Goal: Download file/media

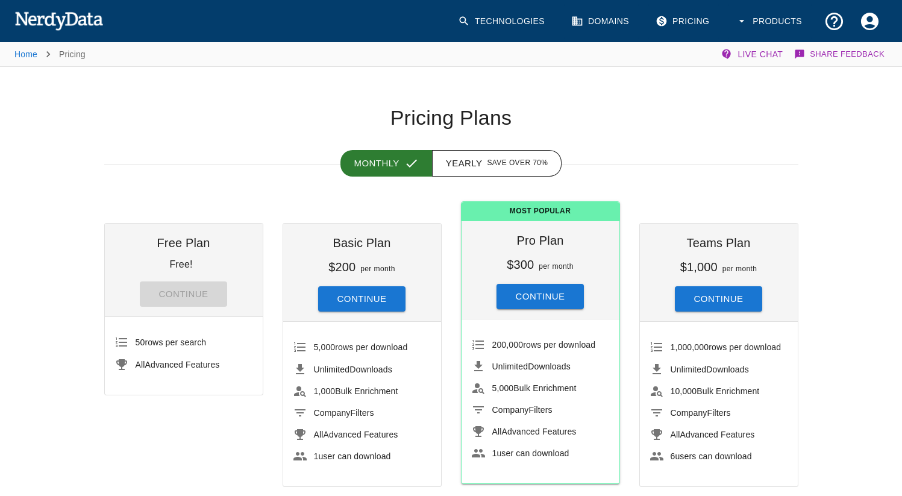
click at [486, 27] on link "Technologies" at bounding box center [503, 22] width 104 height 36
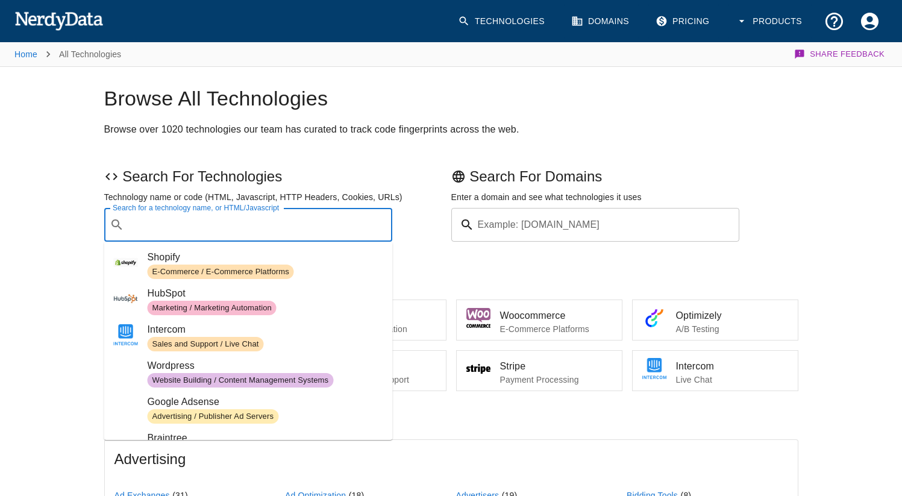
click at [186, 229] on input "Search for a technology name, or HTML/Javascript" at bounding box center [258, 224] width 259 height 23
paste input "[DOMAIN_NAME]"
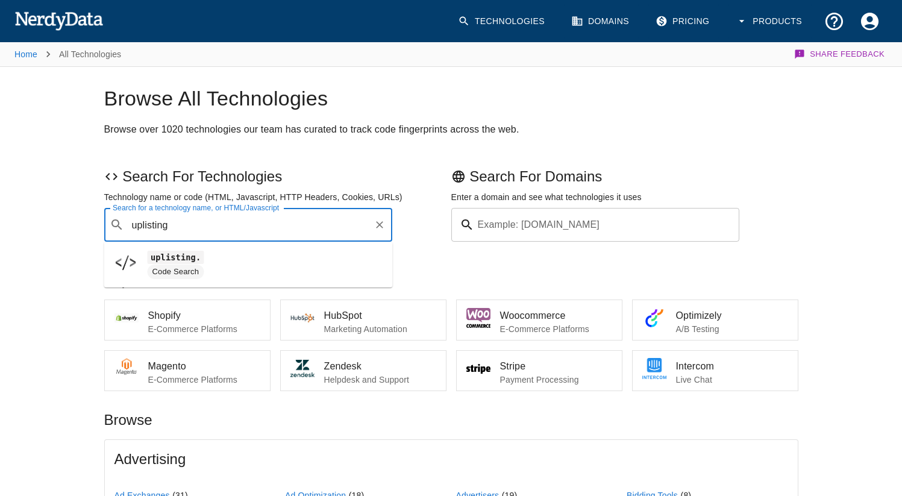
type input "uplisting"
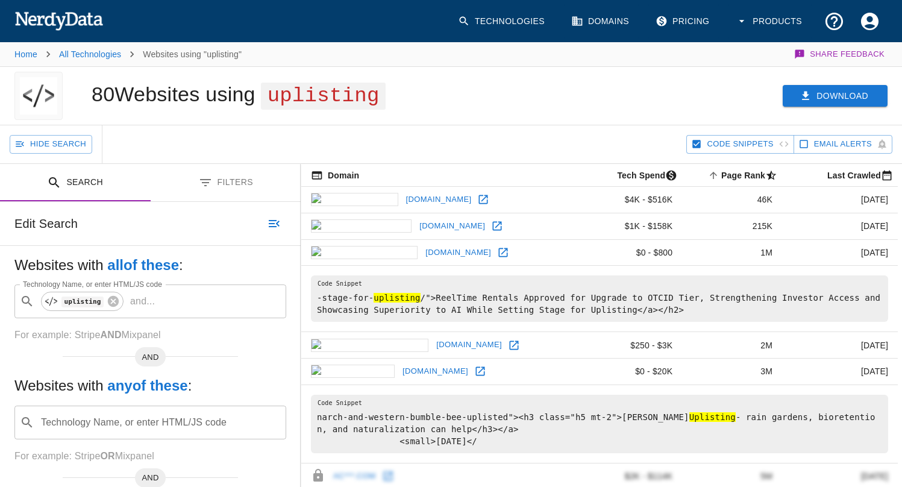
click at [826, 102] on button "Download" at bounding box center [835, 96] width 105 height 22
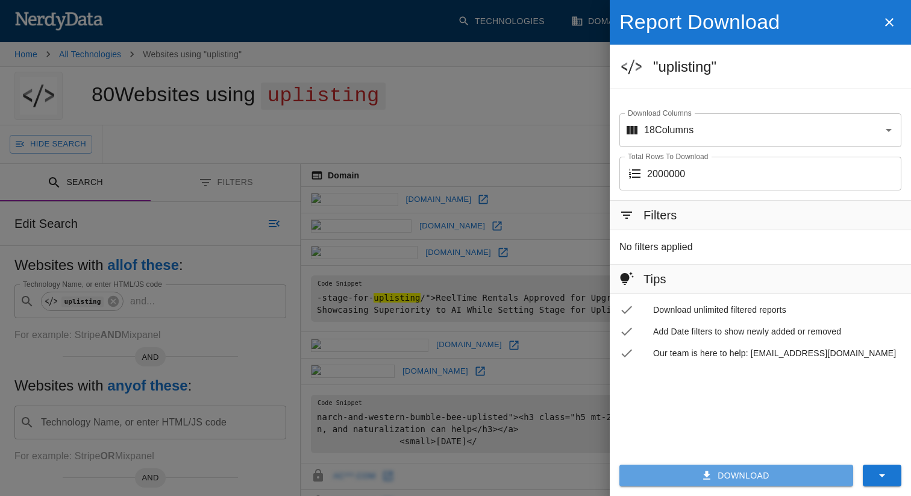
click at [710, 473] on icon "button" at bounding box center [707, 476] width 12 height 12
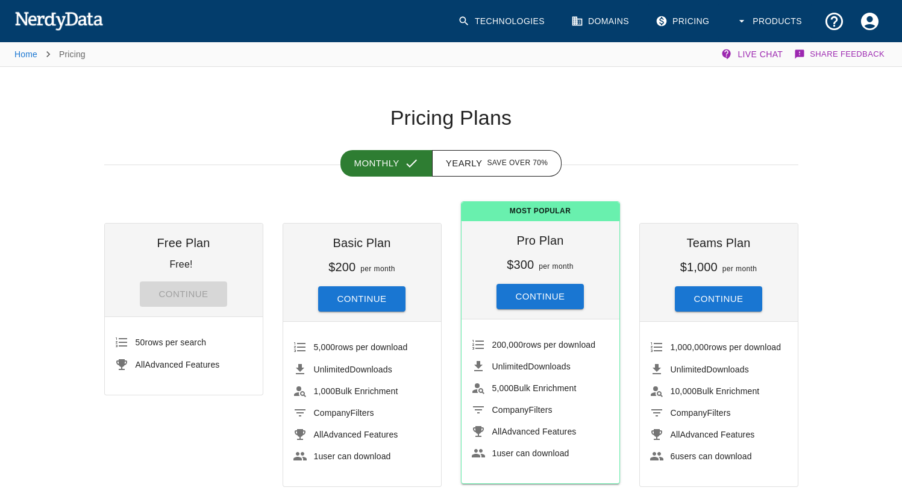
click at [297, 148] on div "Monthly Yearly Save over 70%" at bounding box center [442, 148] width 714 height 34
click at [762, 13] on button "Products" at bounding box center [770, 22] width 83 height 36
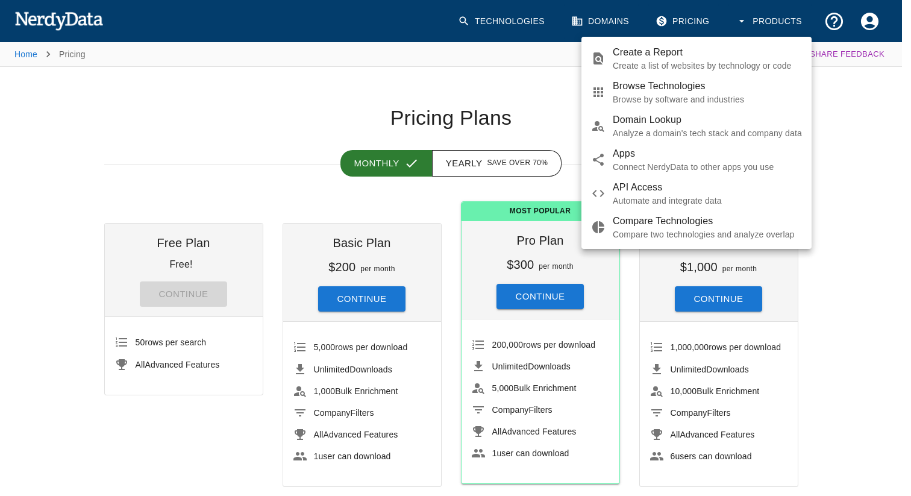
click at [875, 25] on div at bounding box center [455, 248] width 911 height 496
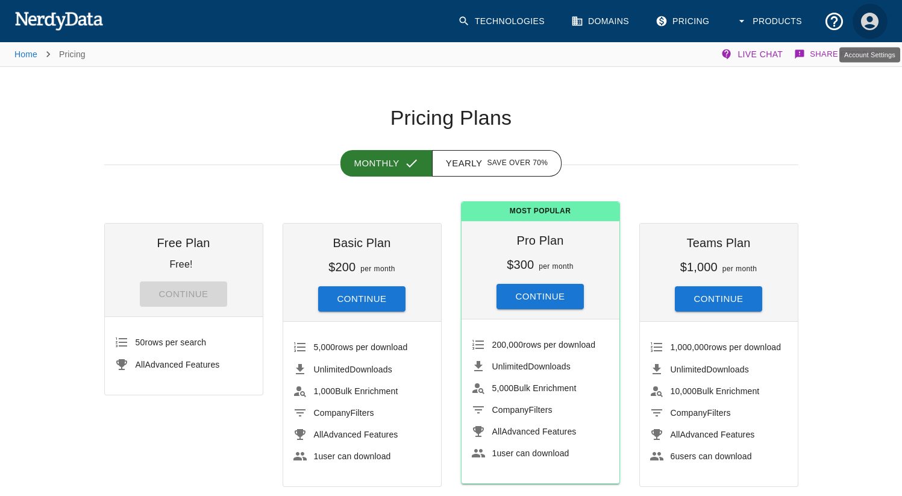
click at [869, 25] on icon "Account Settings" at bounding box center [870, 21] width 21 height 21
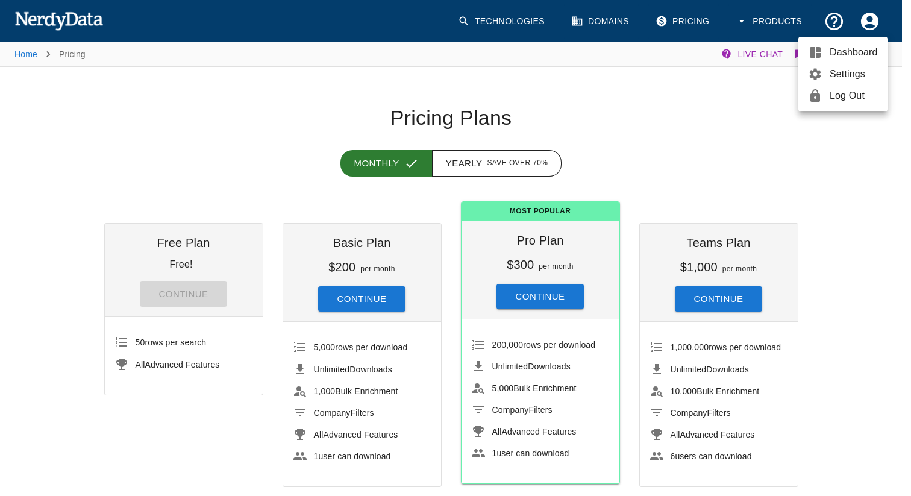
click at [846, 48] on span "Dashboard" at bounding box center [854, 52] width 48 height 14
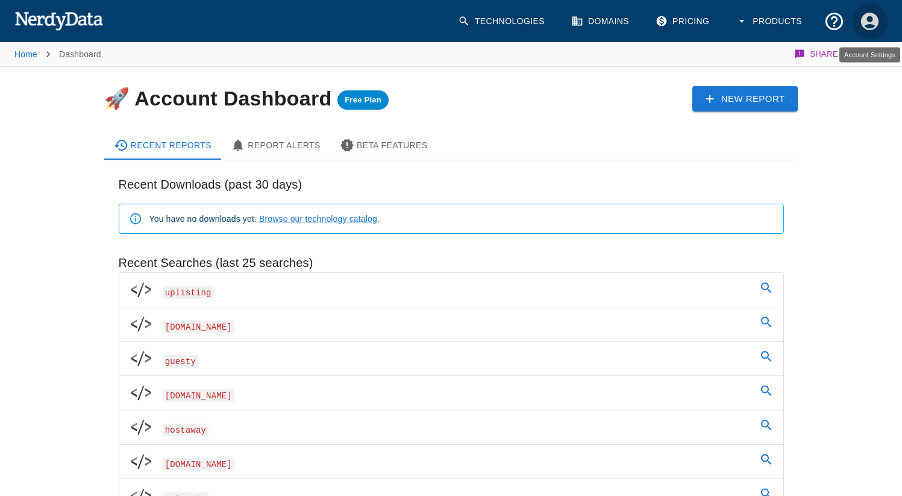
click at [873, 17] on icon "Account Settings" at bounding box center [869, 20] width 17 height 17
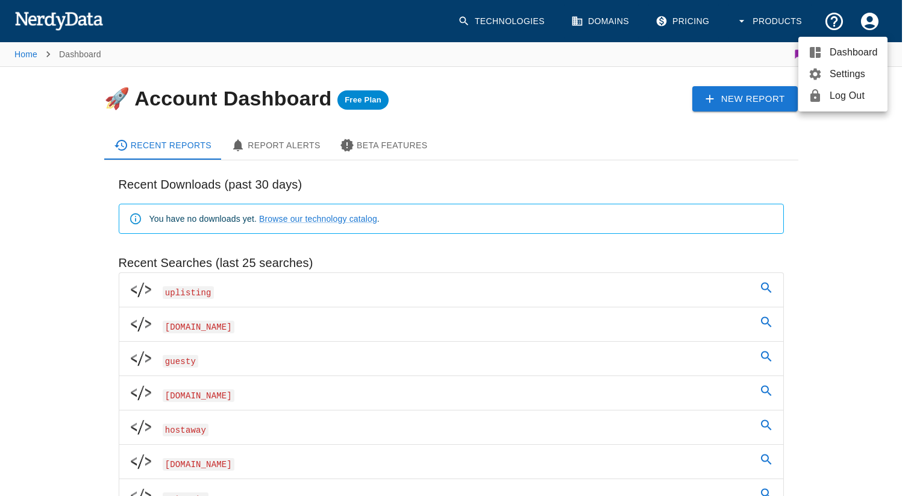
click at [839, 68] on span "Settings" at bounding box center [854, 74] width 48 height 14
